Goal: Task Accomplishment & Management: Use online tool/utility

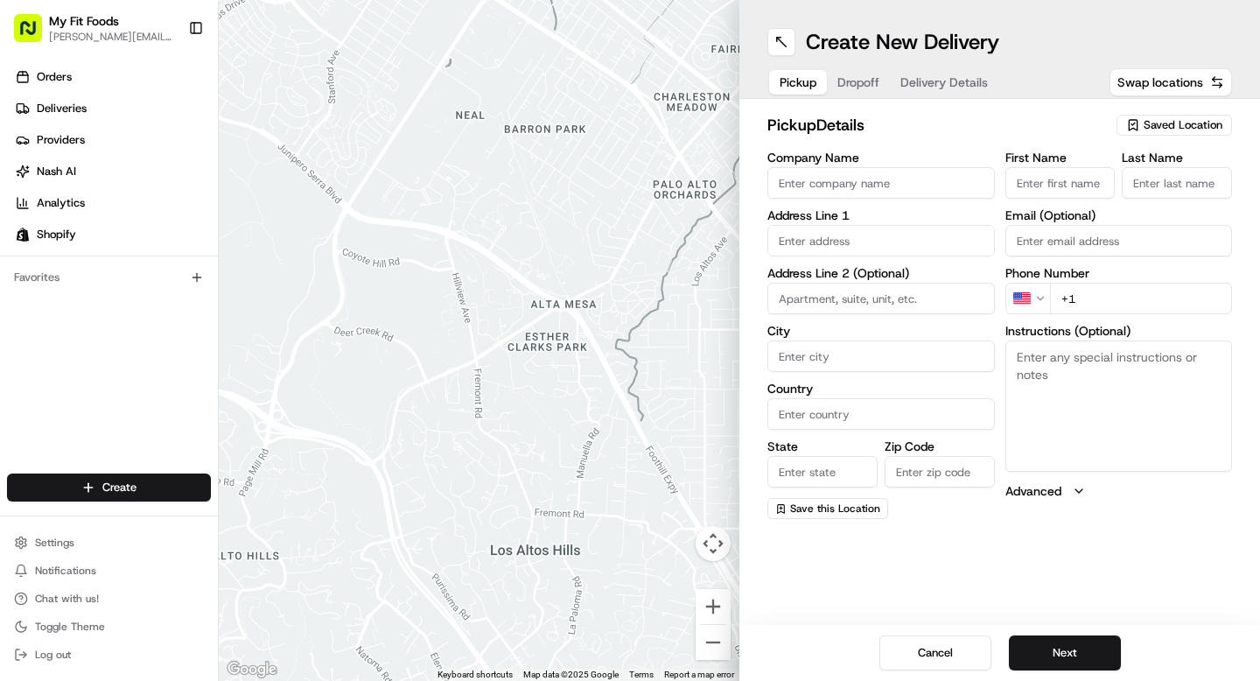
click at [849, 93] on button "Dropoff" at bounding box center [858, 82] width 63 height 24
click at [536, 192] on div at bounding box center [479, 340] width 521 height 681
click at [63, 101] on span "Deliveries" at bounding box center [62, 109] width 50 height 16
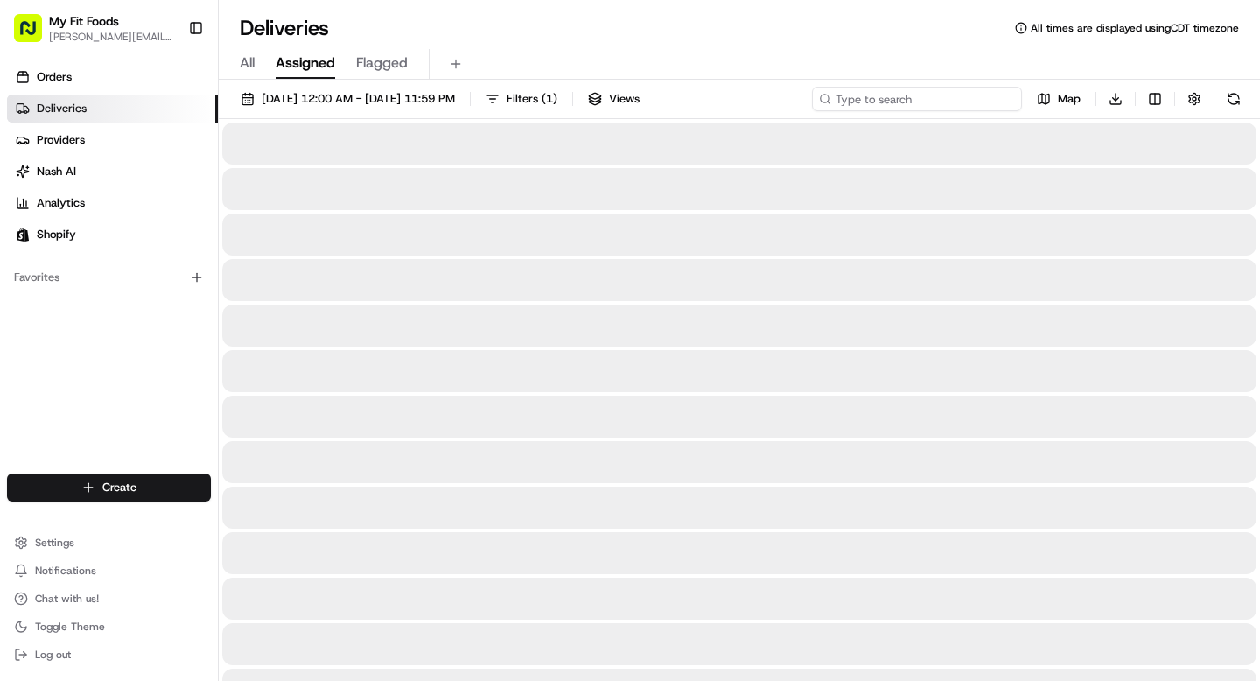
click at [921, 100] on input at bounding box center [917, 99] width 210 height 24
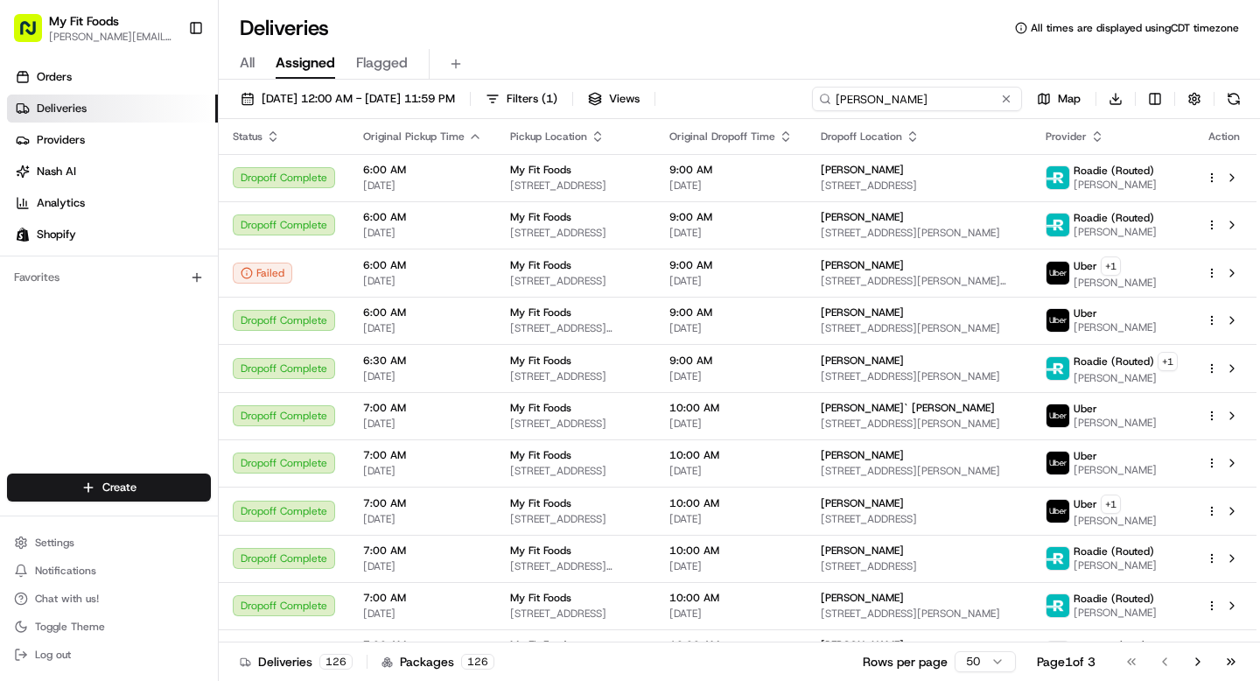
type input "[PERSON_NAME]"
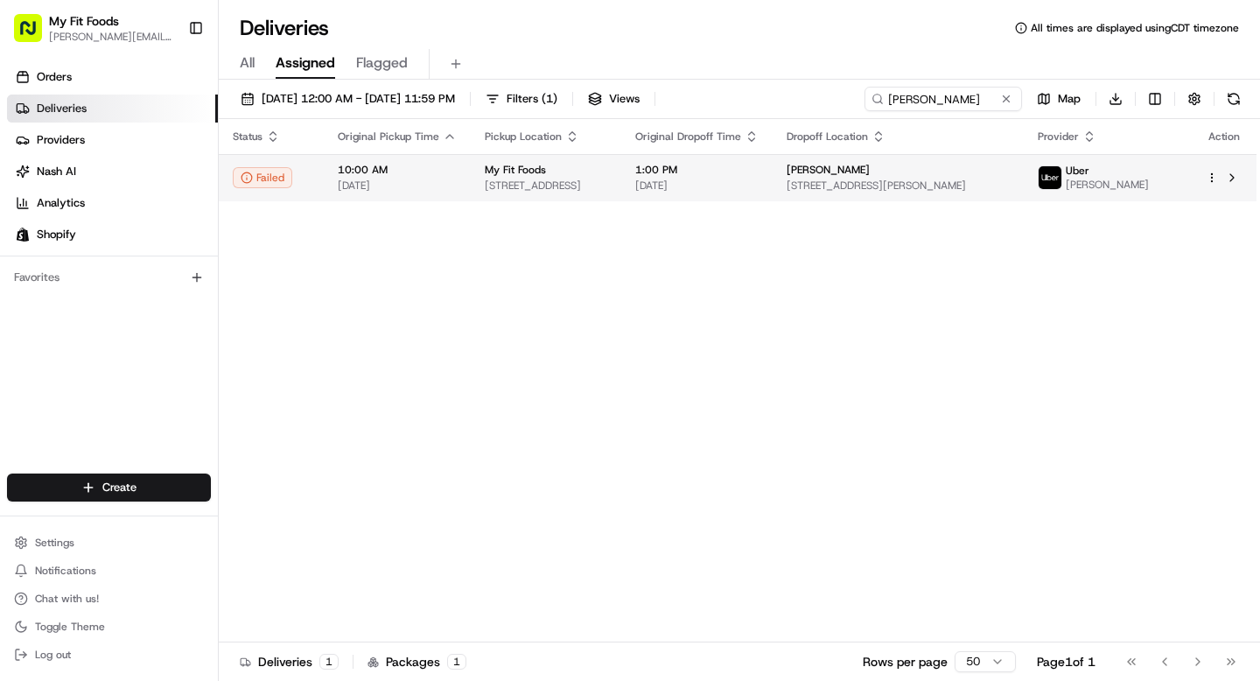
click at [1214, 177] on html "My Fit Foods [EMAIL_ADDRESS][DOMAIN_NAME] Toggle Sidebar Orders Deliveries Prov…" at bounding box center [630, 340] width 1260 height 681
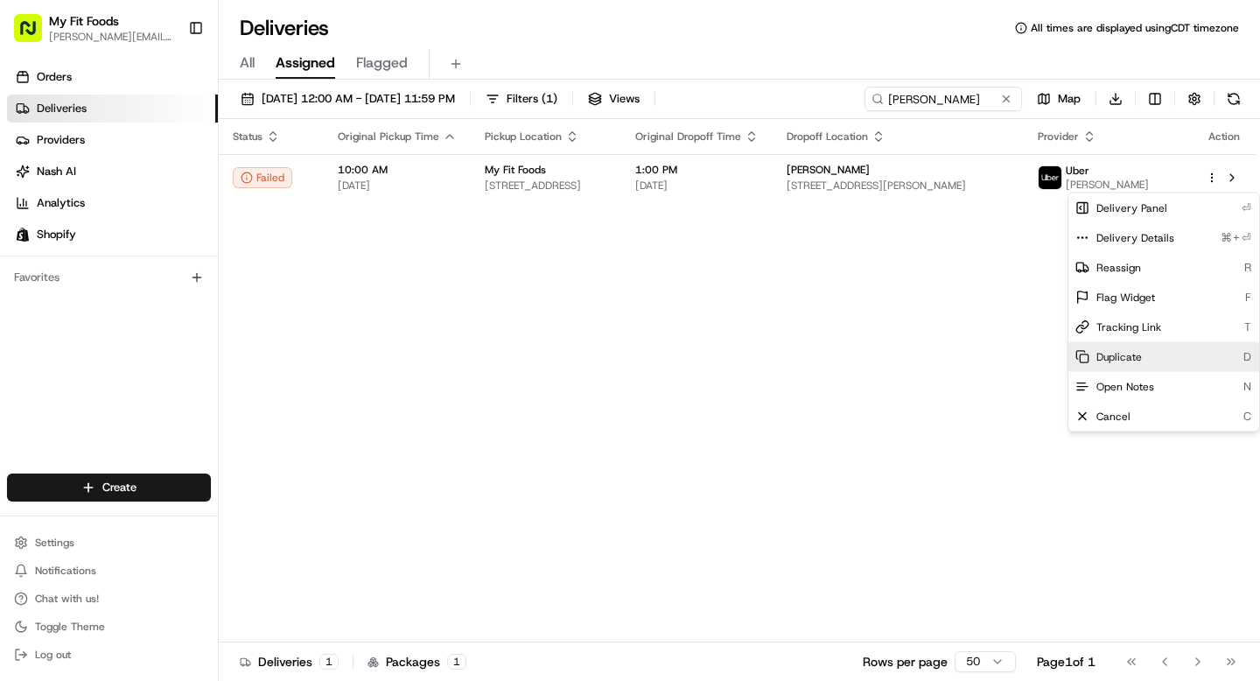
click at [1122, 355] on span "Duplicate" at bounding box center [1118, 357] width 45 height 14
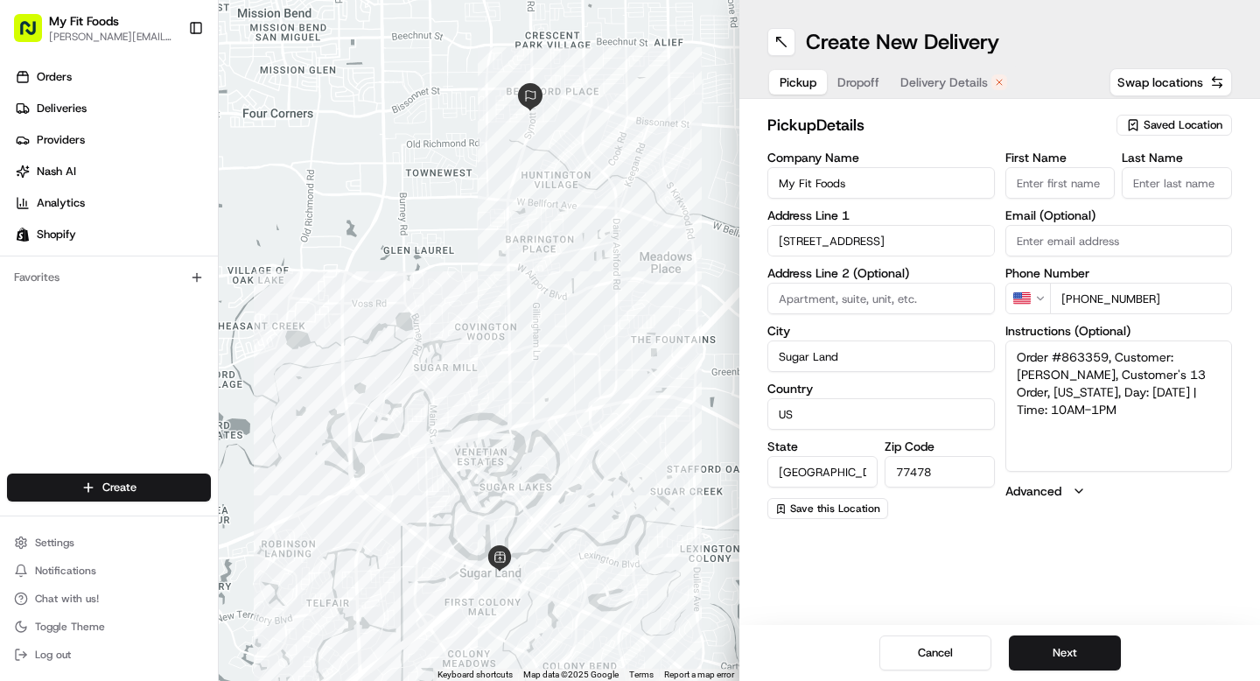
click at [945, 90] on span "Delivery Details" at bounding box center [943, 81] width 87 height 17
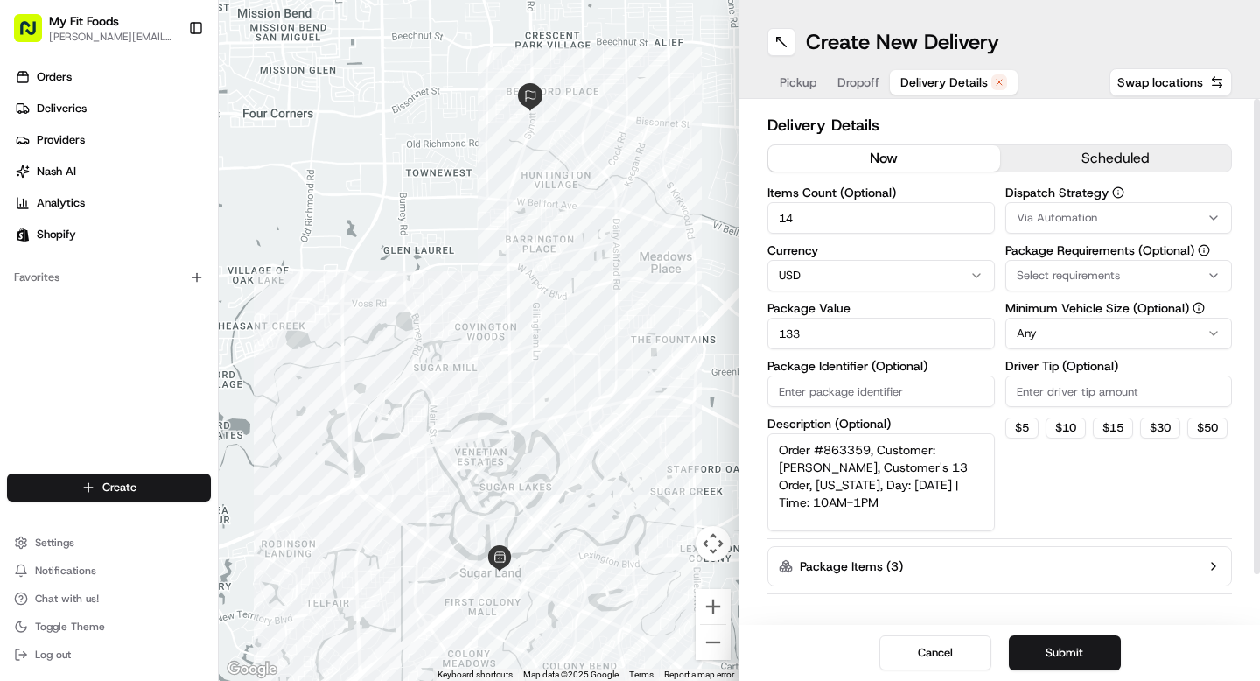
click at [849, 157] on button "now" at bounding box center [884, 158] width 232 height 26
click at [850, 472] on textarea "Order #863359, Customer: Chau Nguyen, Customer's 13 Order, Texas, Day: 2025-08-…" at bounding box center [880, 482] width 227 height 98
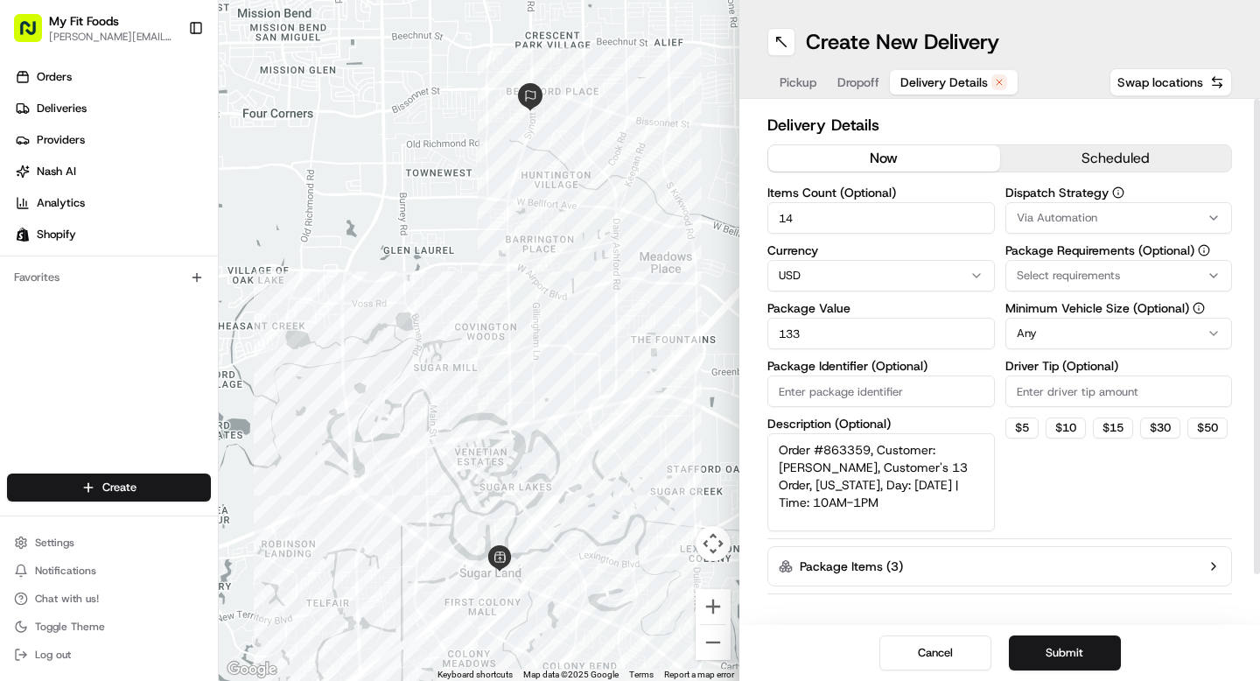
click at [849, 93] on button "Dropoff" at bounding box center [858, 82] width 63 height 24
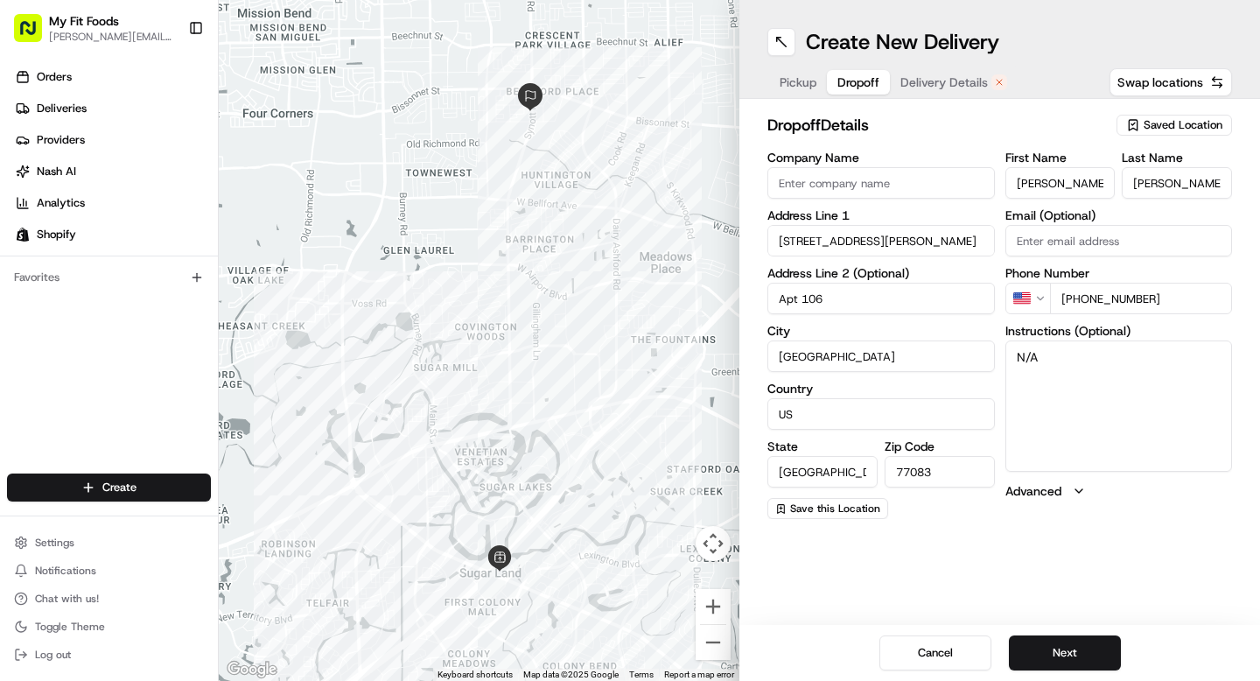
click at [1068, 382] on textarea "N/A" at bounding box center [1118, 405] width 227 height 131
paste textarea "Once the driver has arrived at the location, please let them know to text me at…"
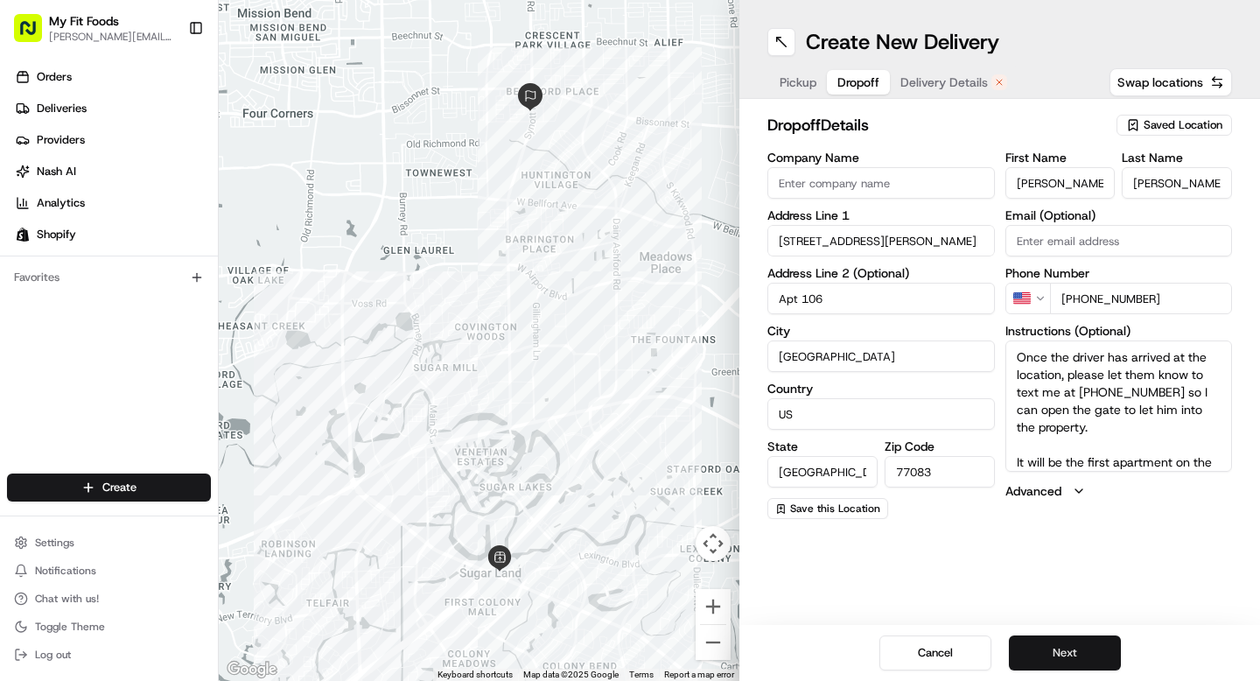
type textarea "Once the driver has arrived at the location, please let them know to text me at…"
click at [1076, 649] on button "Next" at bounding box center [1065, 652] width 112 height 35
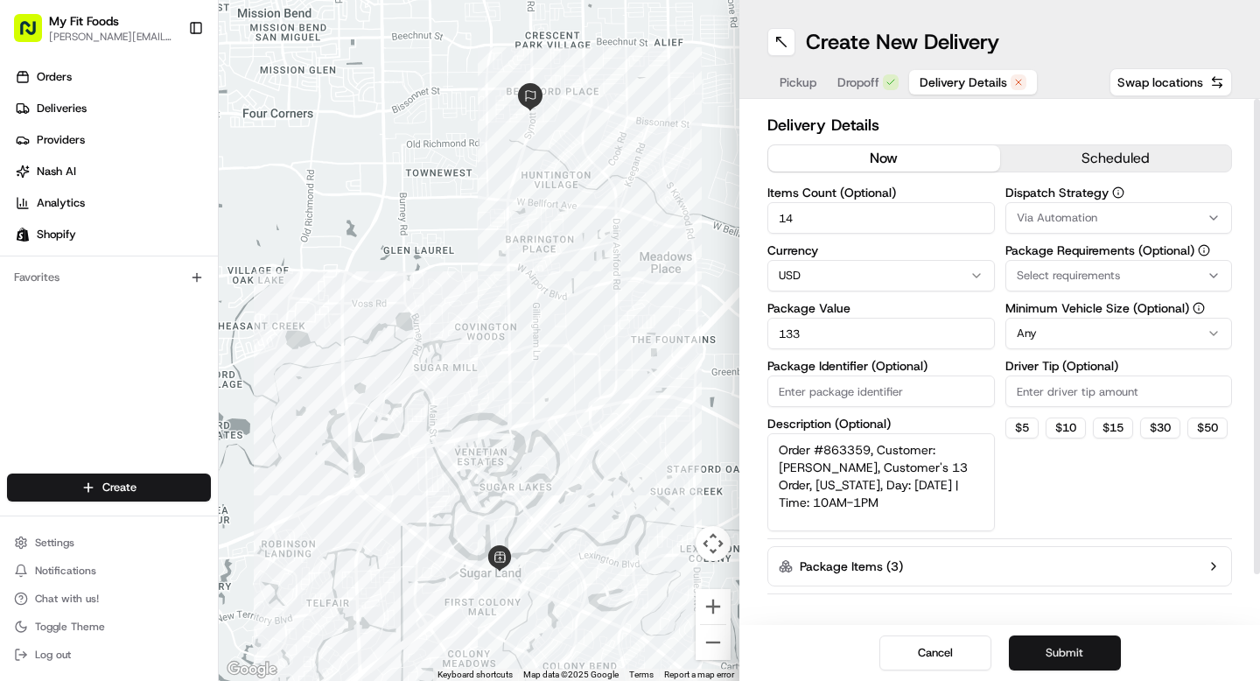
click at [1059, 657] on button "Submit" at bounding box center [1065, 652] width 112 height 35
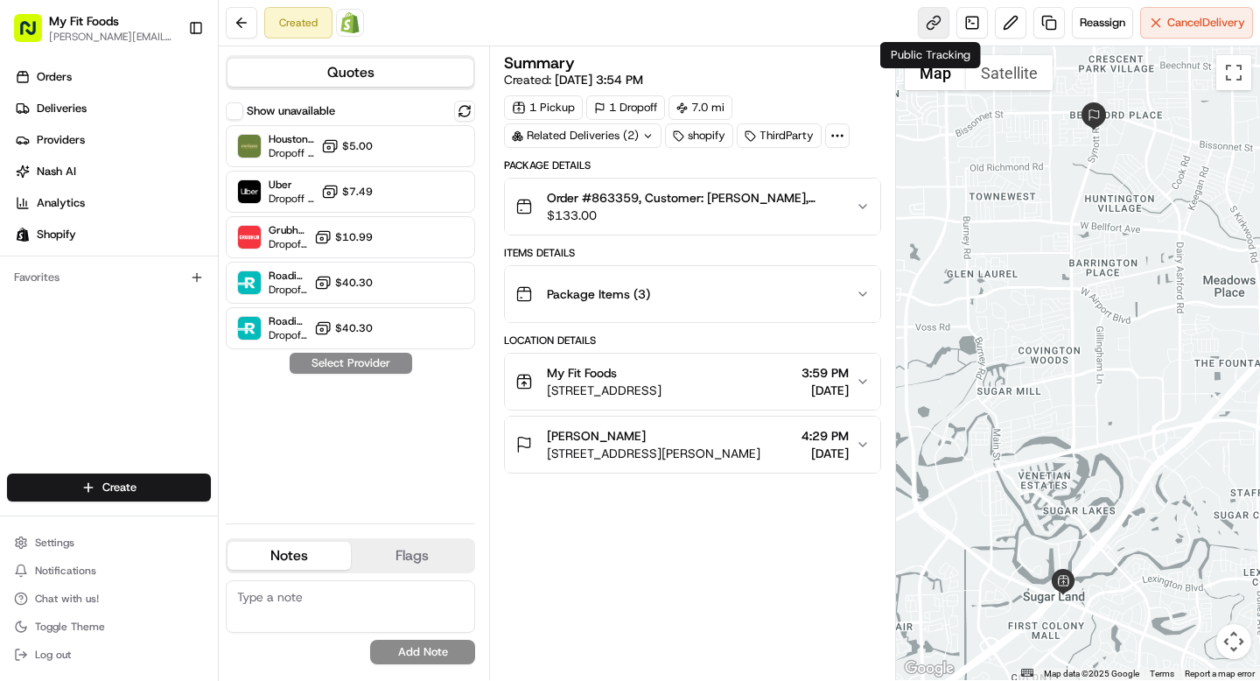
click at [931, 30] on link at bounding box center [933, 22] width 31 height 31
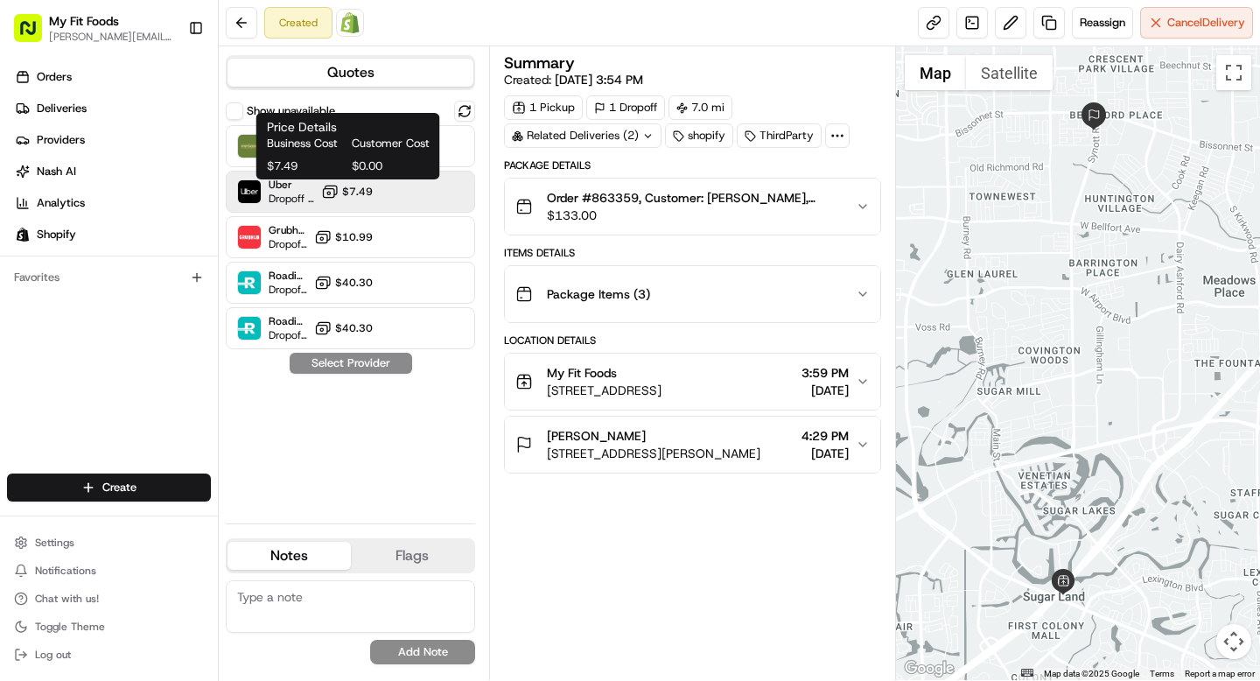
click at [367, 191] on span "$7.49" at bounding box center [357, 192] width 31 height 14
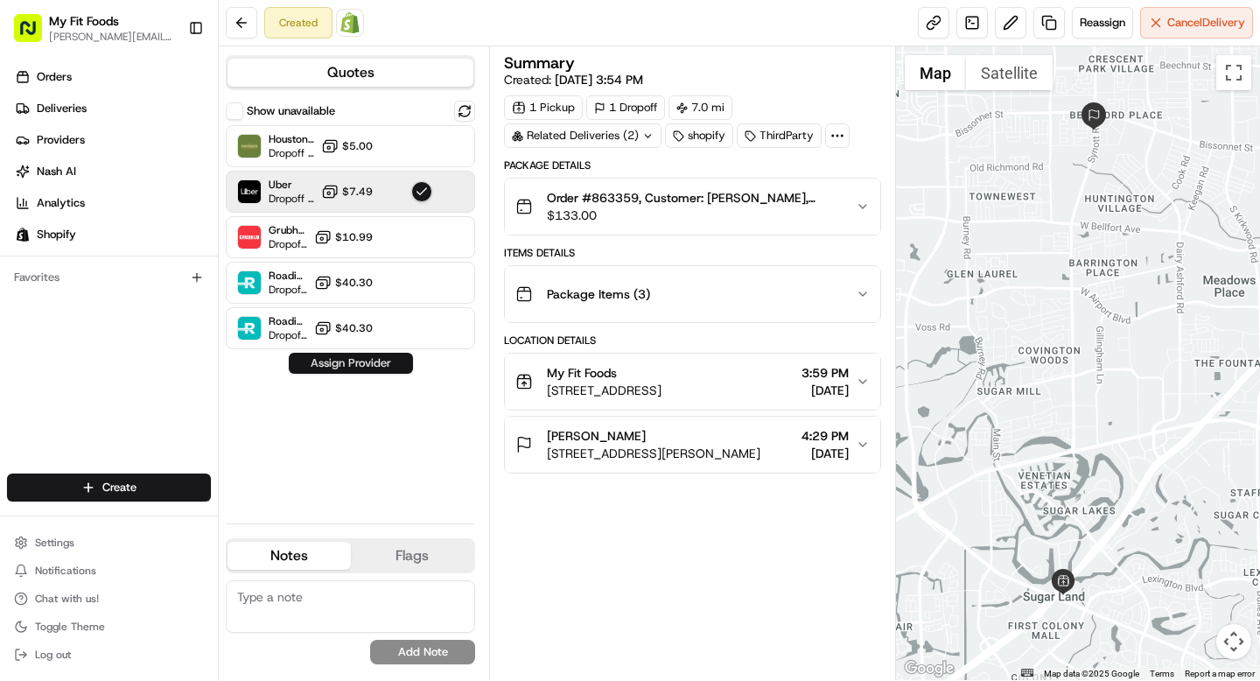
click at [339, 361] on button "Assign Provider" at bounding box center [351, 363] width 124 height 21
